Goal: Task Accomplishment & Management: Use online tool/utility

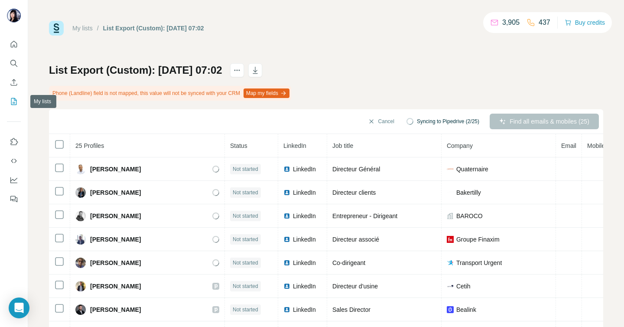
click at [13, 101] on icon "My lists" at bounding box center [14, 101] width 9 height 9
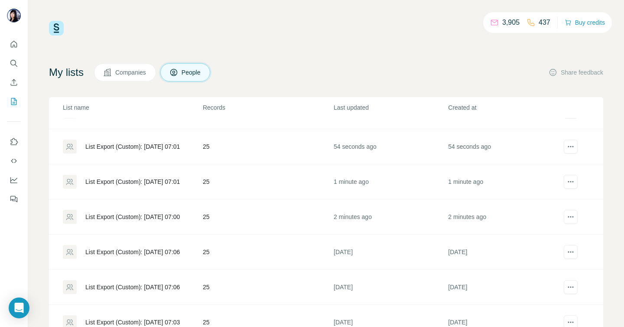
scroll to position [27, 0]
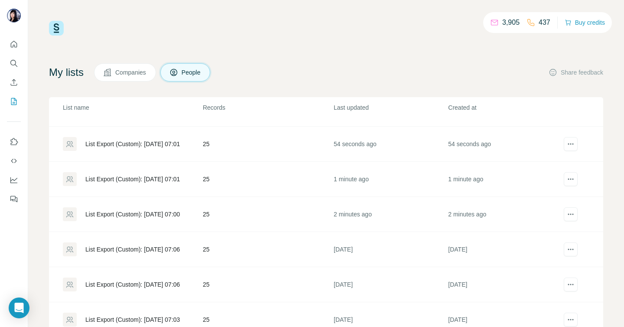
click at [149, 247] on div "List Export (Custom): [DATE] 07:06" at bounding box center [132, 249] width 94 height 9
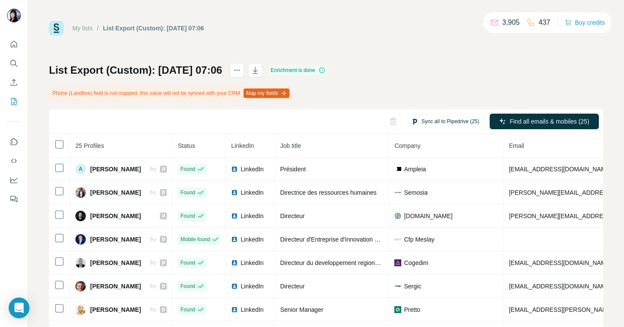
click at [448, 119] on button "Sync all to Pipedrive (25)" at bounding box center [445, 121] width 80 height 13
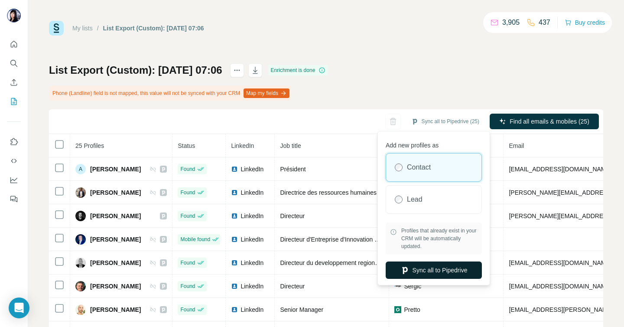
click at [433, 270] on button "Sync all to Pipedrive" at bounding box center [434, 269] width 96 height 17
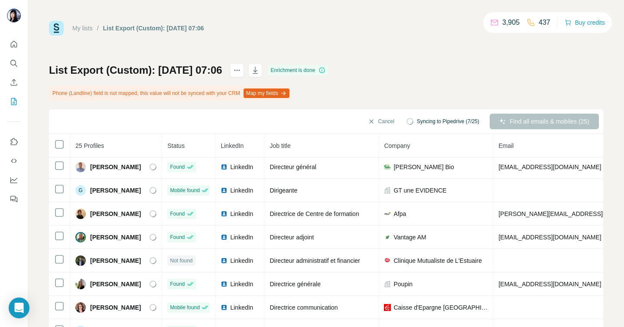
scroll to position [169, 0]
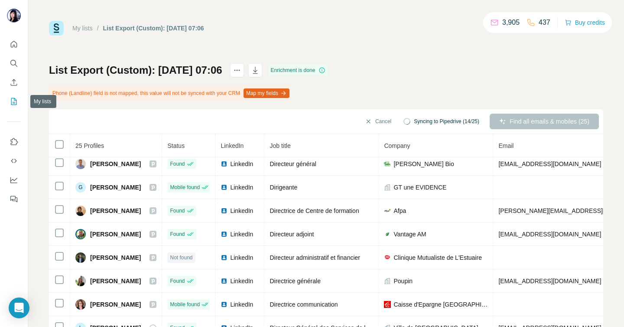
click at [15, 99] on icon "My lists" at bounding box center [14, 101] width 6 height 7
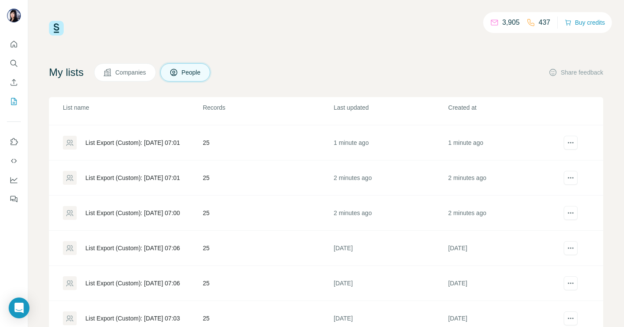
scroll to position [31, 0]
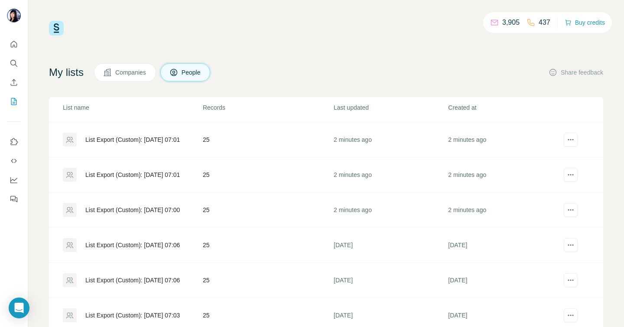
click at [120, 275] on div "List Export (Custom): [DATE] 07:06" at bounding box center [132, 280] width 139 height 14
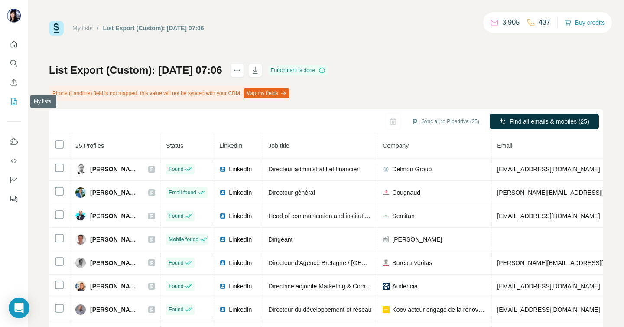
click at [13, 98] on icon "My lists" at bounding box center [14, 101] width 6 height 7
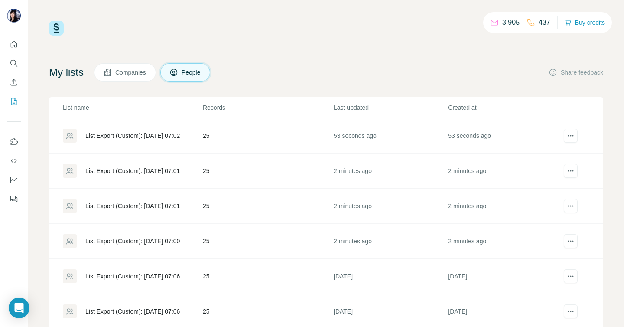
click at [133, 239] on div "List Export (Custom): [DATE] 07:00" at bounding box center [132, 241] width 94 height 9
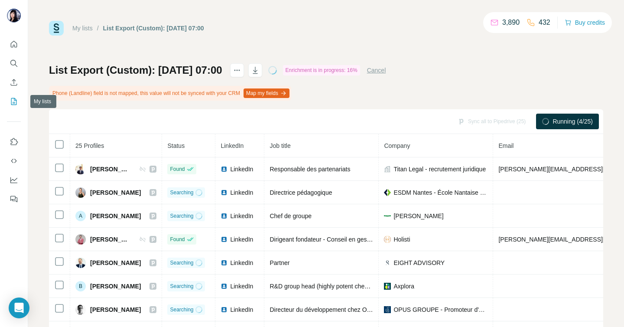
click at [15, 101] on icon "My lists" at bounding box center [14, 101] width 9 height 9
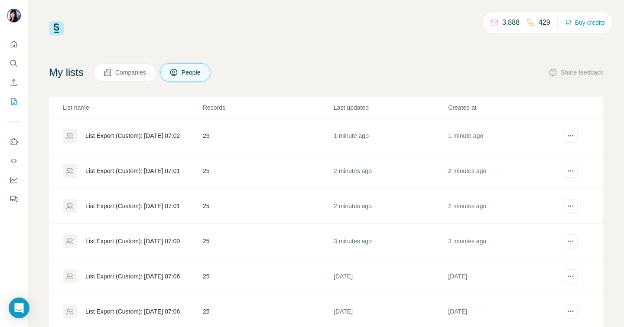
click at [130, 205] on div "List Export (Custom): [DATE] 07:01" at bounding box center [132, 205] width 94 height 9
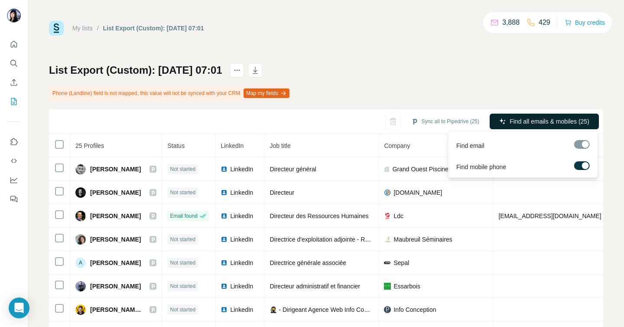
click at [543, 120] on span "Find all emails & mobiles (25)" at bounding box center [550, 121] width 80 height 9
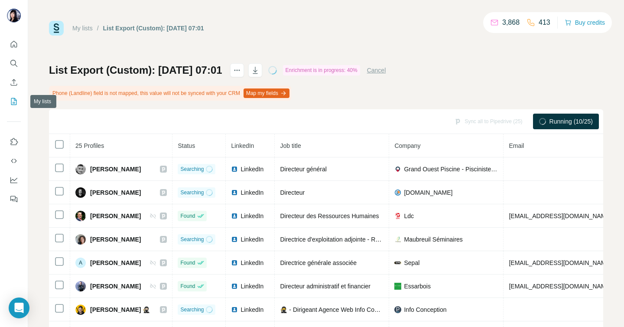
click at [14, 101] on icon "My lists" at bounding box center [14, 101] width 9 height 9
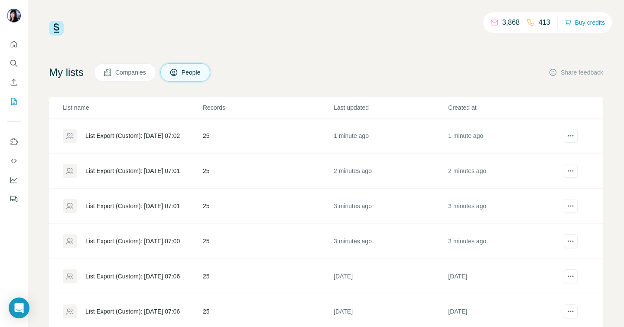
click at [152, 172] on div "List Export (Custom): [DATE] 07:01" at bounding box center [132, 170] width 94 height 9
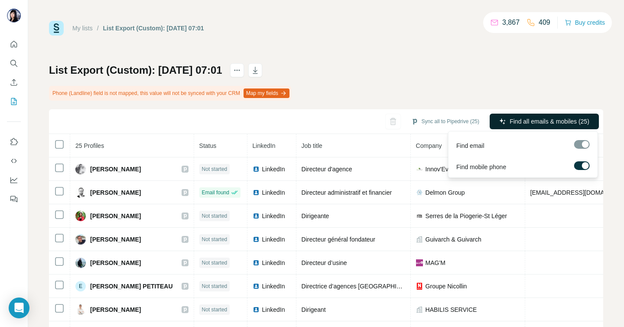
click at [548, 120] on span "Find all emails & mobiles (25)" at bounding box center [550, 121] width 80 height 9
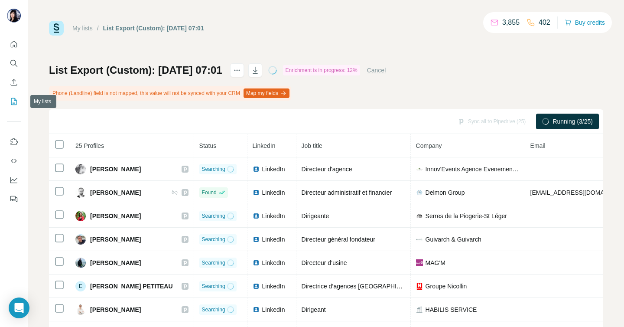
click at [18, 101] on button "My lists" at bounding box center [14, 102] width 14 height 16
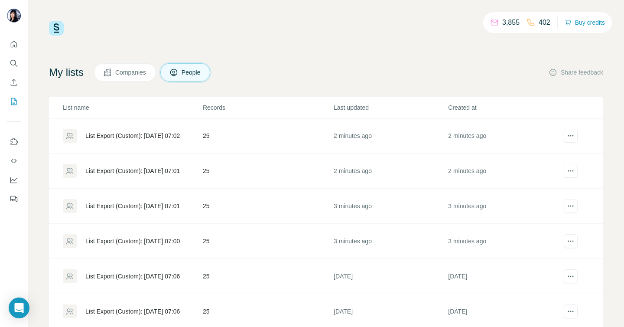
click at [154, 169] on div "List Export (Custom): [DATE] 07:01" at bounding box center [132, 170] width 94 height 9
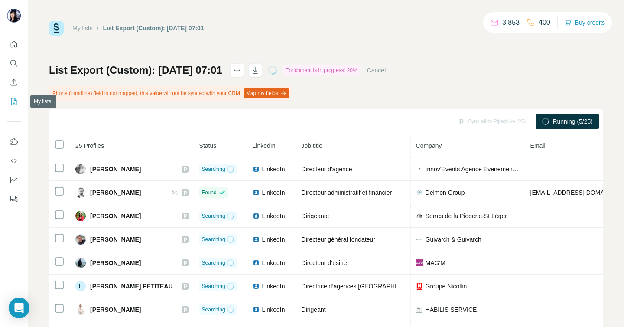
click at [13, 97] on icon "My lists" at bounding box center [14, 101] width 9 height 9
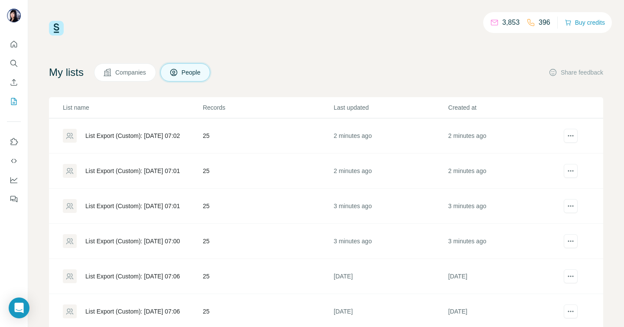
click at [115, 134] on div "List Export (Custom): [DATE] 07:02" at bounding box center [132, 135] width 94 height 9
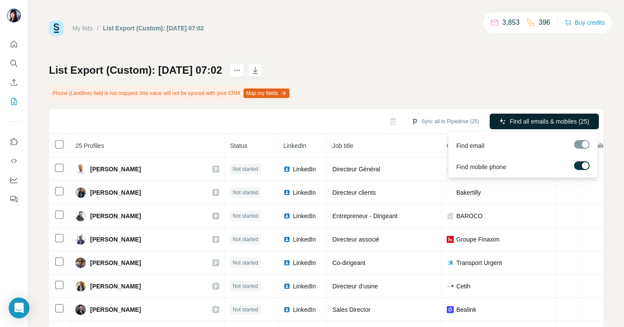
click at [561, 123] on span "Find all emails & mobiles (25)" at bounding box center [550, 121] width 80 height 9
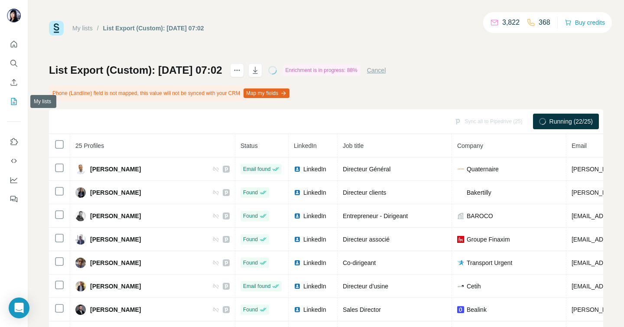
click at [13, 103] on icon "My lists" at bounding box center [15, 101] width 4 height 6
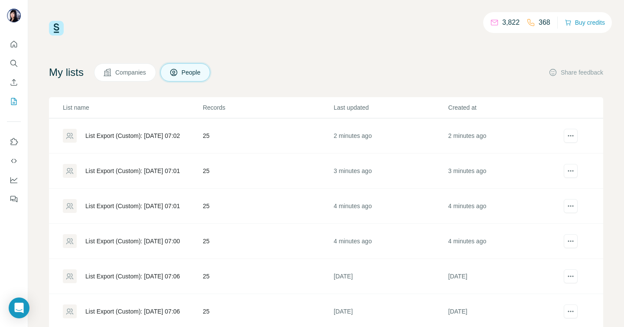
click at [126, 239] on div "List Export (Custom): [DATE] 07:00" at bounding box center [132, 241] width 94 height 9
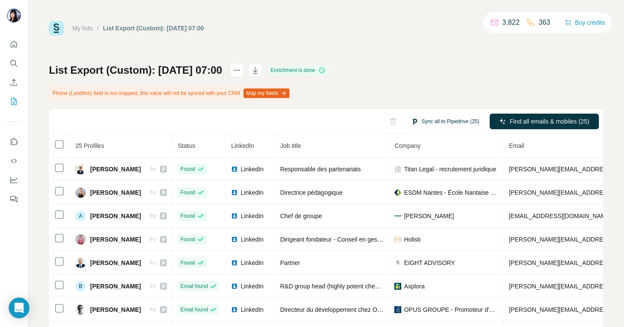
click at [442, 118] on button "Sync all to Pipedrive (25)" at bounding box center [445, 121] width 80 height 13
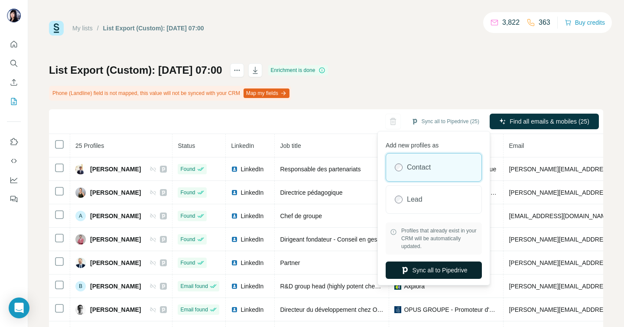
click at [424, 271] on button "Sync all to Pipedrive" at bounding box center [434, 269] width 96 height 17
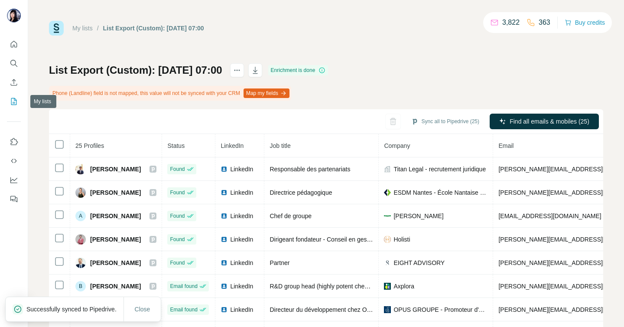
click at [10, 100] on icon "My lists" at bounding box center [14, 101] width 9 height 9
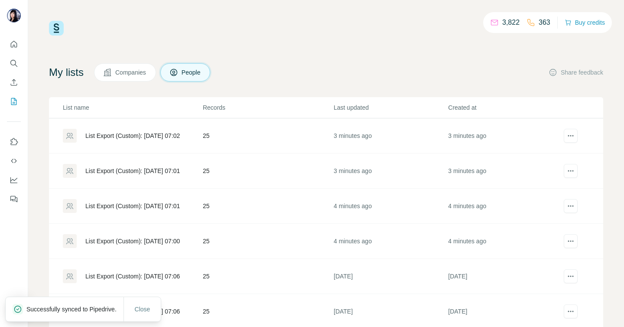
click at [127, 205] on div "List Export (Custom): [DATE] 07:01" at bounding box center [132, 205] width 94 height 9
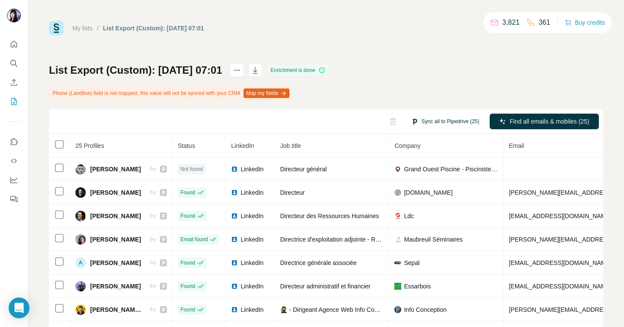
click at [462, 119] on button "Sync all to Pipedrive (25)" at bounding box center [445, 121] width 80 height 13
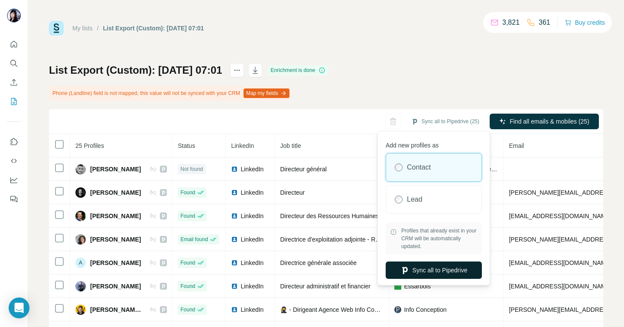
click at [427, 265] on button "Sync all to Pipedrive" at bounding box center [434, 269] width 96 height 17
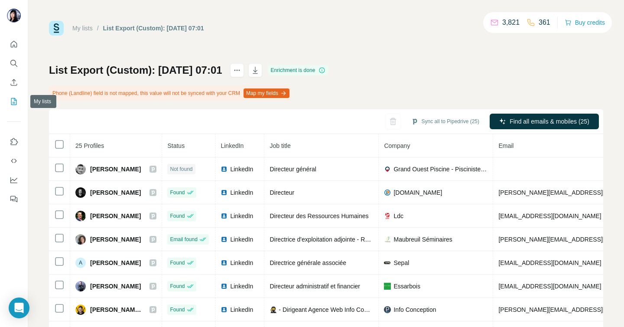
click at [15, 101] on icon "My lists" at bounding box center [14, 101] width 9 height 9
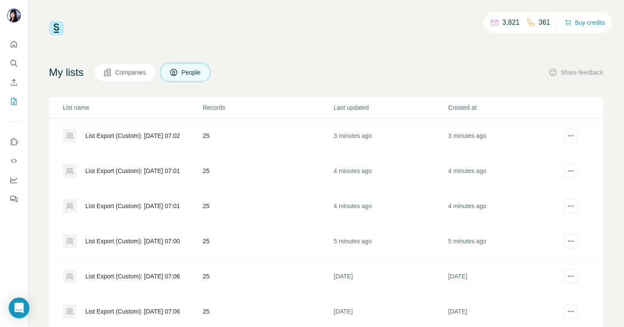
click at [151, 164] on div "List Export (Custom): [DATE] 07:01" at bounding box center [132, 171] width 139 height 14
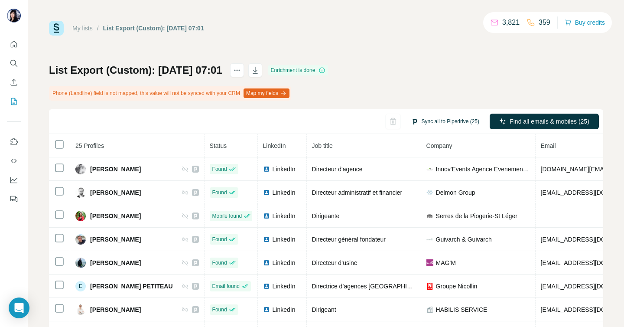
click at [441, 118] on button "Sync all to Pipedrive (25)" at bounding box center [445, 121] width 80 height 13
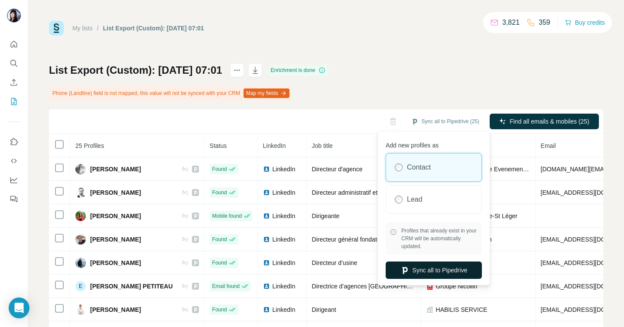
click at [430, 266] on button "Sync all to Pipedrive" at bounding box center [434, 269] width 96 height 17
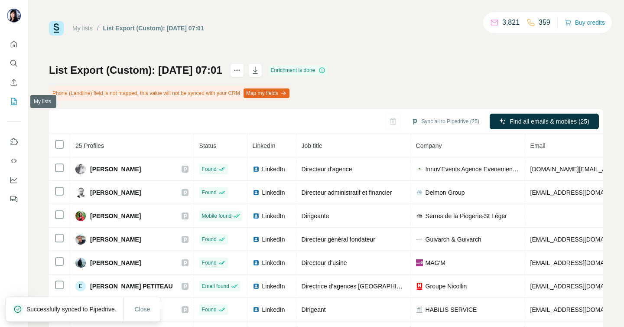
click at [17, 100] on icon "My lists" at bounding box center [14, 101] width 9 height 9
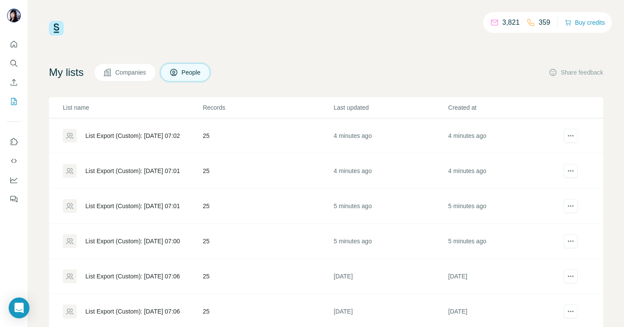
click at [153, 137] on div "List Export (Custom): [DATE] 07:02" at bounding box center [132, 135] width 94 height 9
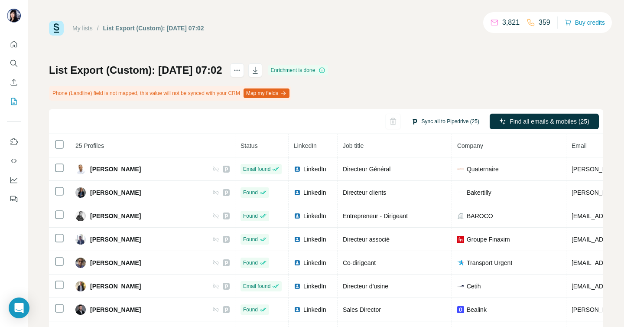
click at [438, 121] on button "Sync all to Pipedrive (25)" at bounding box center [445, 121] width 80 height 13
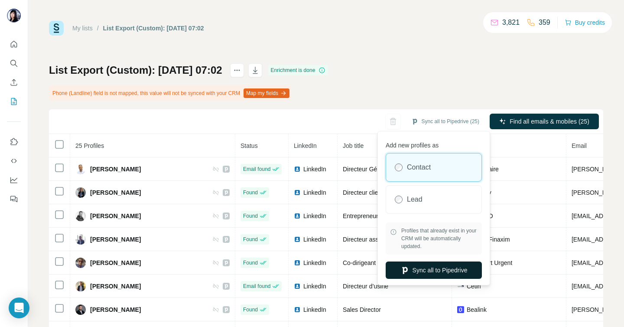
click at [417, 272] on button "Sync all to Pipedrive" at bounding box center [434, 269] width 96 height 17
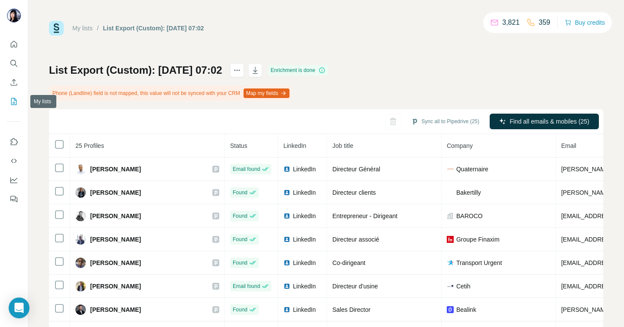
click at [16, 101] on icon "My lists" at bounding box center [14, 101] width 6 height 7
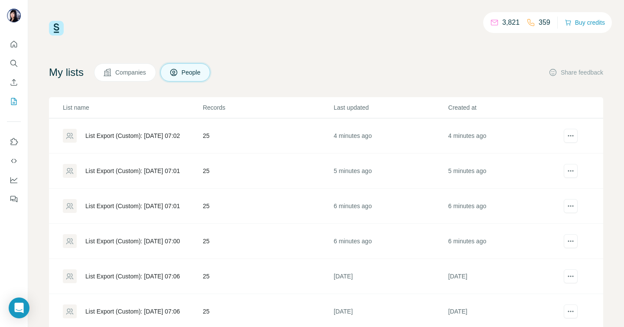
click at [162, 172] on div "List Export (Custom): [DATE] 07:01" at bounding box center [132, 170] width 94 height 9
